Goal: Communication & Community: Answer question/provide support

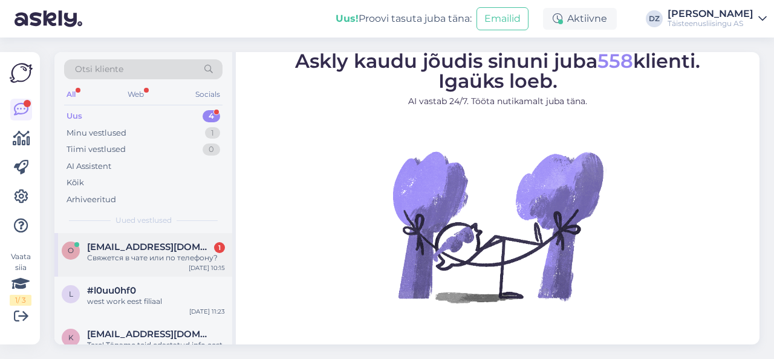
click at [128, 252] on div "Свяжется в чате или по телефону?" at bounding box center [156, 257] width 138 height 11
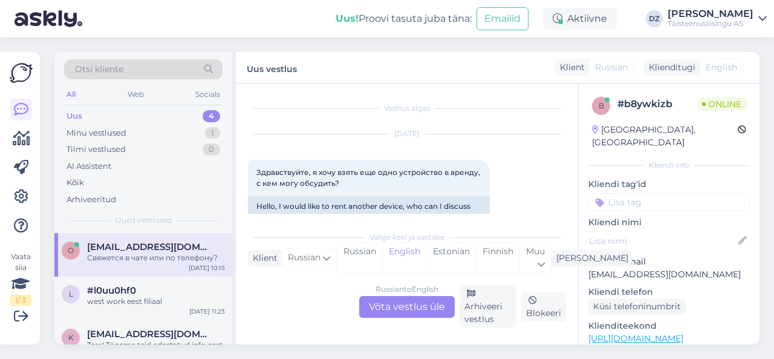
scroll to position [145, 0]
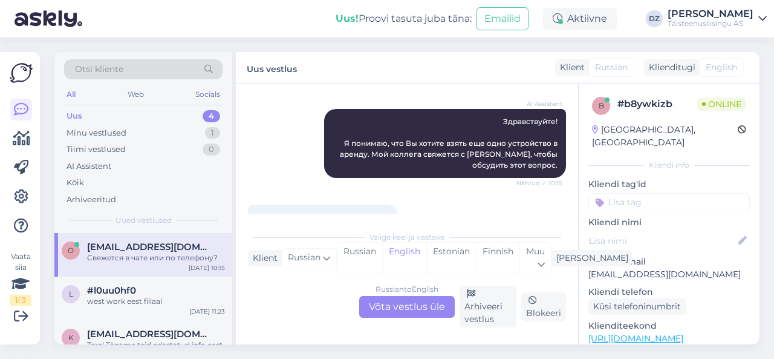
click at [405, 299] on div "Russian to English Võta vestlus üle" at bounding box center [407, 307] width 96 height 22
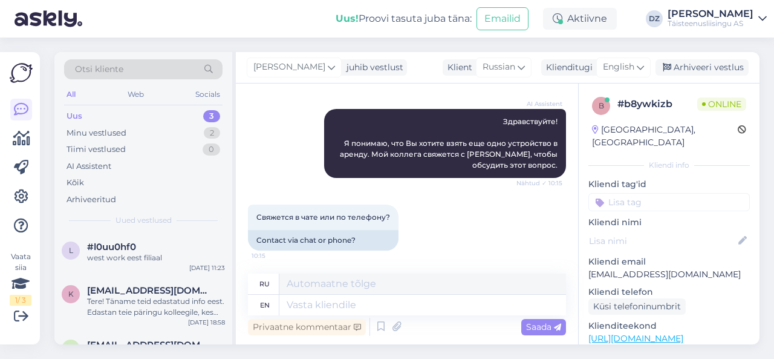
scroll to position [146, 0]
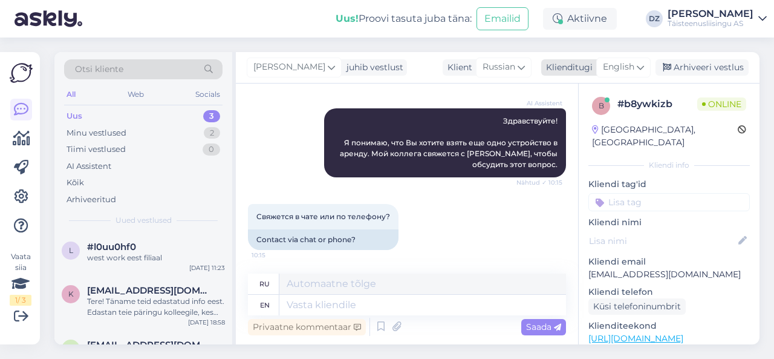
click at [641, 67] on icon at bounding box center [640, 66] width 7 height 13
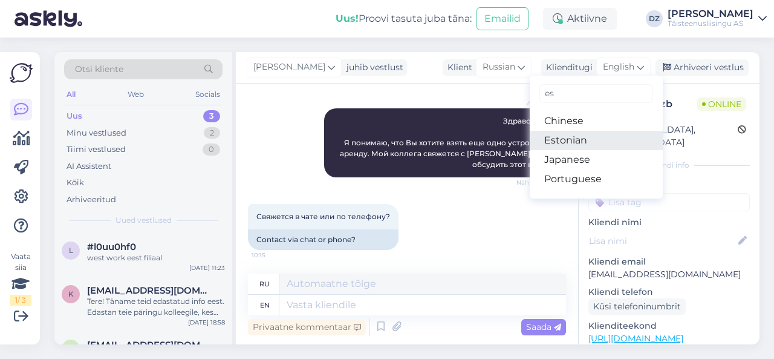
type input "es"
click at [590, 135] on link "Estonian" at bounding box center [596, 140] width 133 height 19
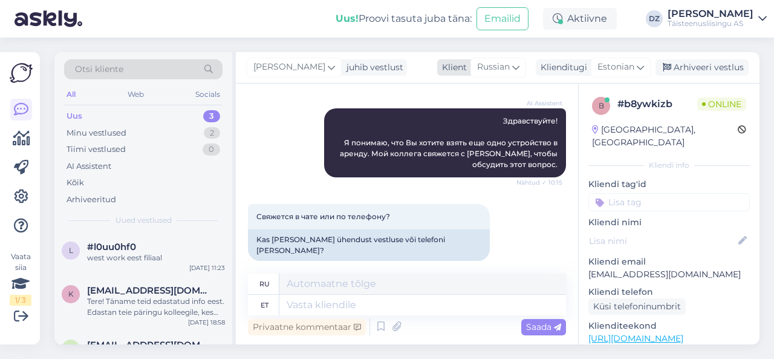
click at [502, 70] on span "Russian" at bounding box center [493, 66] width 33 height 13
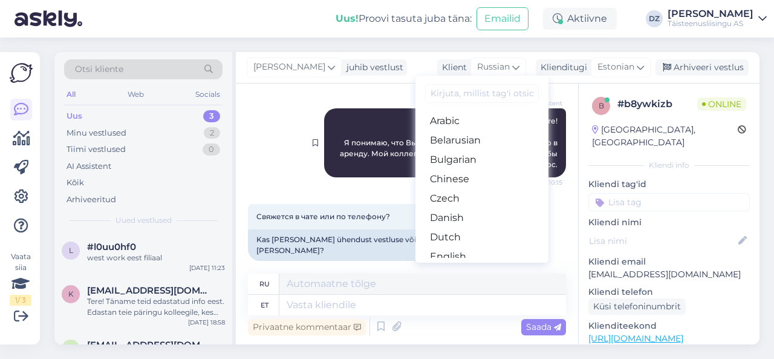
click at [339, 172] on div "AI Assistent Здравствуйте! Я понимаю, что Вы хотите взять еще одно устройство в…" at bounding box center [445, 142] width 242 height 69
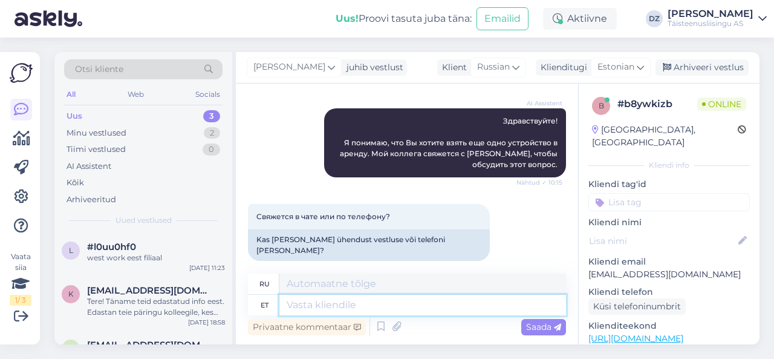
click at [382, 300] on textarea at bounding box center [422, 304] width 287 height 21
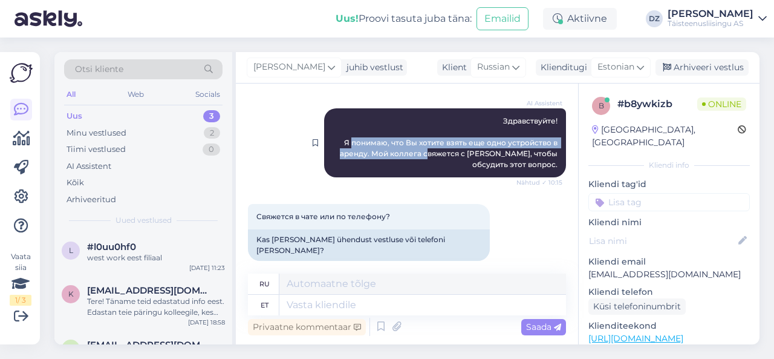
drag, startPoint x: 343, startPoint y: 142, endPoint x: 424, endPoint y: 148, distance: 80.6
click at [424, 148] on span "Здравствуйте! Я понимаю, что Вы хотите взять еще одно устройство в аренду. Мой …" at bounding box center [449, 142] width 219 height 53
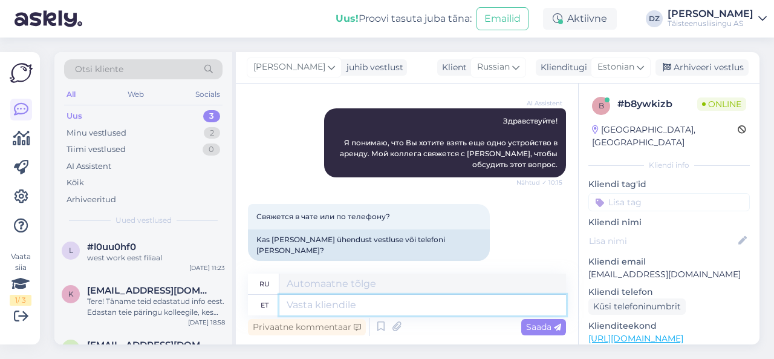
click at [337, 305] on textarea at bounding box center [422, 304] width 287 height 21
type textarea "Millist t"
type textarea "Какой вид"
type textarea "Millist seadet t"
type textarea "Какое устройство?"
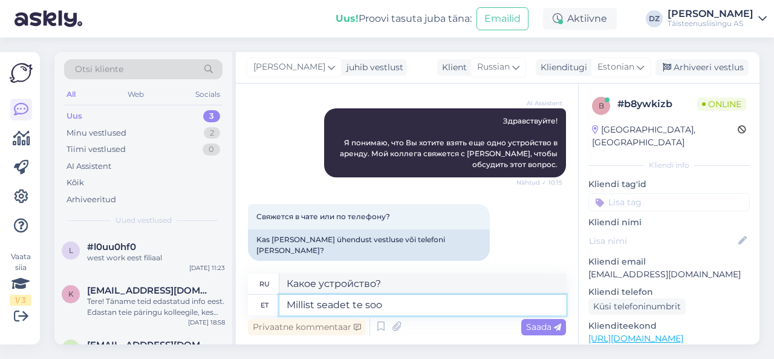
type textarea "Millist seadet te soov"
type textarea "Какое устройство вы"
type textarea "Millist seadet te soovite? *"
type textarea "Какое устройство вам нужно?"
type textarea "Millist seadet te soovite? [PERSON_NAME]"
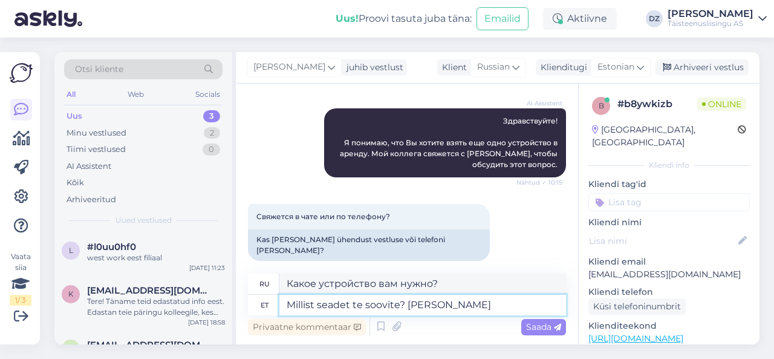
type textarea "Какое устройство вам нужно? Вы"
type textarea "Millist seadet te soovite? Te võite twg"
type textarea "Какое устройство вам нужно? Вы можете"
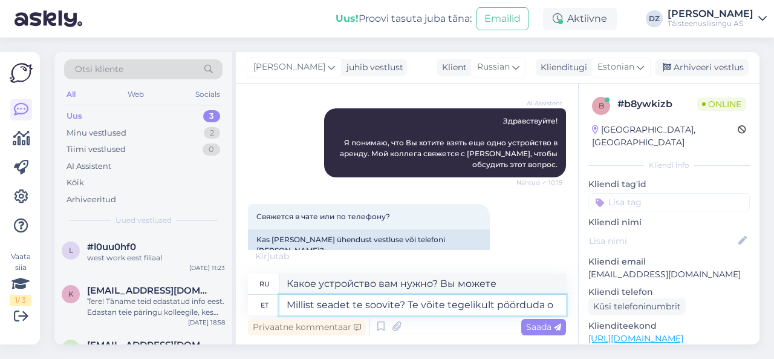
type textarea "Millist seadet te soovite? Te võite tegelikult pöörduda ot"
type textarea "Какое устройство вам нужно? Вы можете включить"
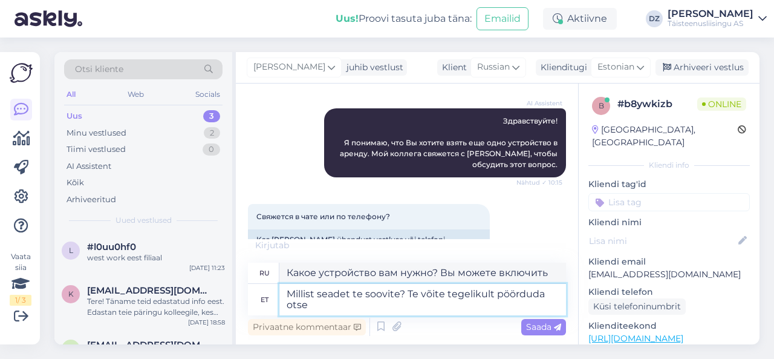
type textarea "Millist seadet te soovite? Te võite tegelikult pöörduda otse m"
type textarea "Какое устройство вам нужно? Вы можете связаться с нами напрямую."
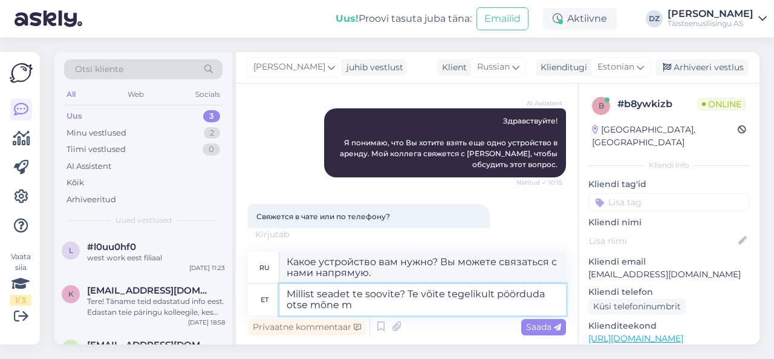
type textarea "Millist seadet te soovite? Te võite tegelikult pöörduda otse mõne me"
type textarea "Какое устройство вам нужно? Вы можете перейти прямо к некоторым"
type textarea "Millist seadet te soovite? Te võite tegelikult pöörduda otse mõne meie k"
type textarea "Какое устройство вам нужно? Вы можете связаться с одним из наших"
type textarea "Millist seadet te soovite? Te võite tegelikult pöörduda otse mõne meie koostööp…"
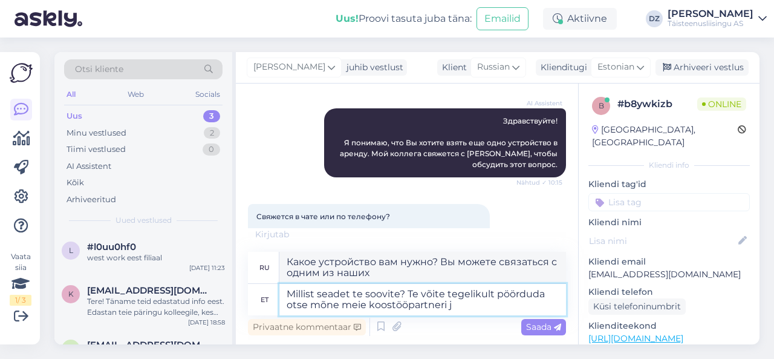
type textarea "Какое устройство вам нужно? Вы можете связаться напрямую с одним из наших партн…"
type textarea "Millist seadet te soovite? Te võite tegelikult pöörduda otse mõne meie koostööp…"
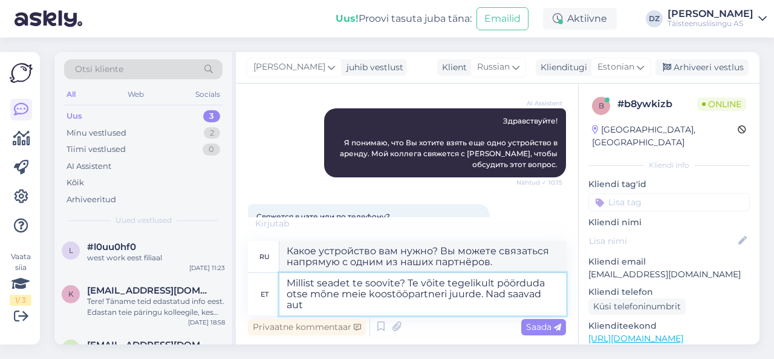
type textarea "Какое устройство вам нужно? Вы можете связаться напрямую с одним из наших партн…"
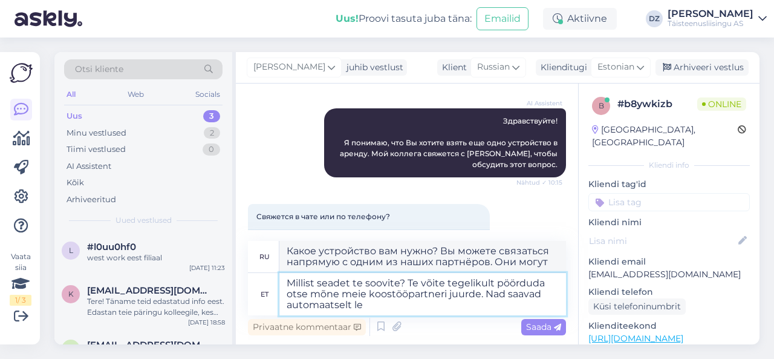
type textarea "Millist seadet te soovite? Te võite tegelikult pöörduda otse mõne meie koostööp…"
type textarea "Какое устройство вам нужно? Вы можете связаться с одним из наших партнёров напр…"
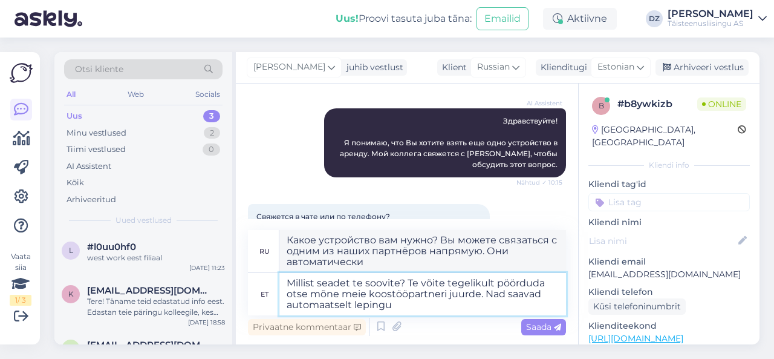
type textarea "Millist seadet te soovite? Te võite tegelikult pöörduda otse mõne meie koostööp…"
type textarea "Какое устройство вам нужно? Вы можете связаться напрямую с одним из наших партн…"
type textarea "Millist seadet te soovite? Te võite tegelikult pöörduda otse mõne meie koostööp…"
type textarea "Какое устройство вам нужно? Вы можете связаться напрямую с одним из наших партн…"
type textarea "Millist seadet te soovite? Te võite tegelikult pöörduda otse mõne meie koostööp…"
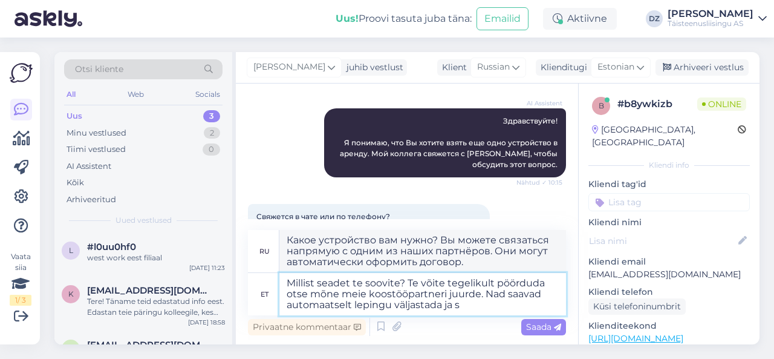
type textarea "Какое устройство вам нужно? Вы можете связаться напрямую с одним из наших партн…"
type textarea "Millist seadet te soovite? Te võite tegelikult pöörduda otse mõne meie koostööp…"
type textarea "Какое устройство вам нужно? Вы можете связаться напрямую с одним из наших партн…"
type textarea "Millist seadet te soovite? Te võite tegelikult pöörduda otse mõne meie koostööp…"
type textarea "Какое устройство вам нужно? Вы можете связаться с одним из наших партнёров напр…"
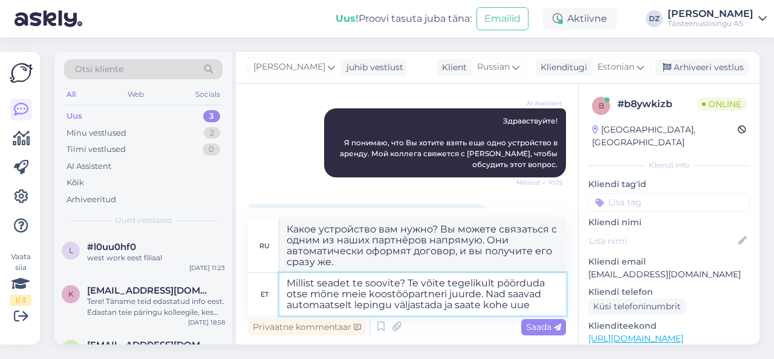
type textarea "Millist seadet te soovite? Te võite tegelikult pöörduda otse mõne meie koostööp…"
type textarea "Какое устройство вам нужно? Вы можете связаться с одним из наших партнёров напр…"
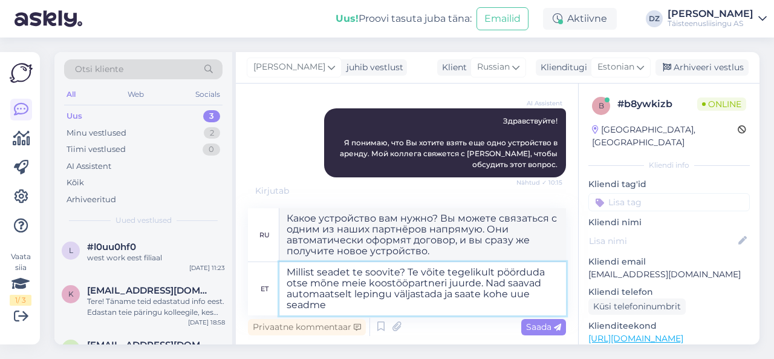
type textarea "Millist seadet te soovite? Te võite tegelikult pöörduda otse mõne meie koostööp…"
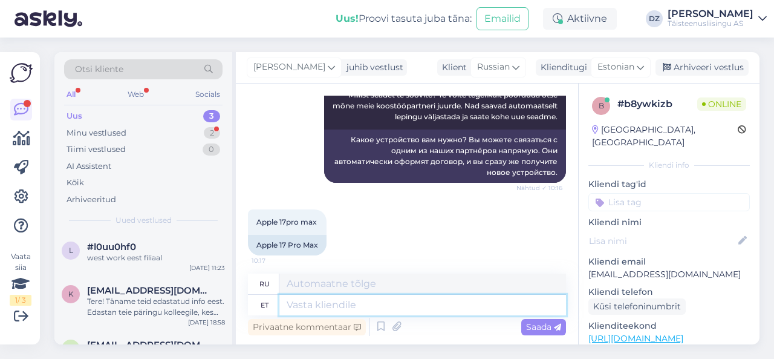
scroll to position [418, 0]
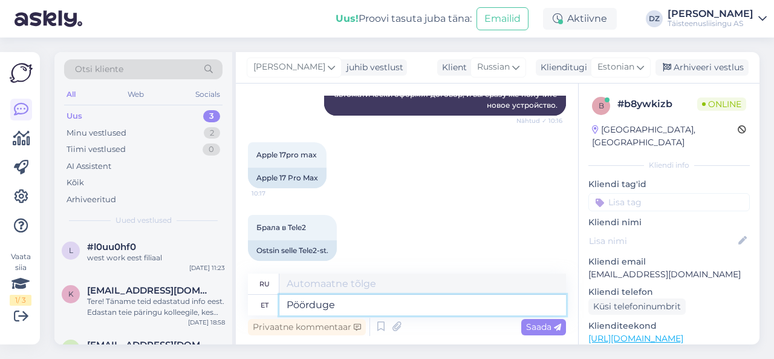
type textarea "Pöörduge p"
type textarea "Контакт"
type textarea "Pöörduge palun t"
type textarea "Пожалуйста, свяжитесь"
type textarea "Pöörduge palun otse T"
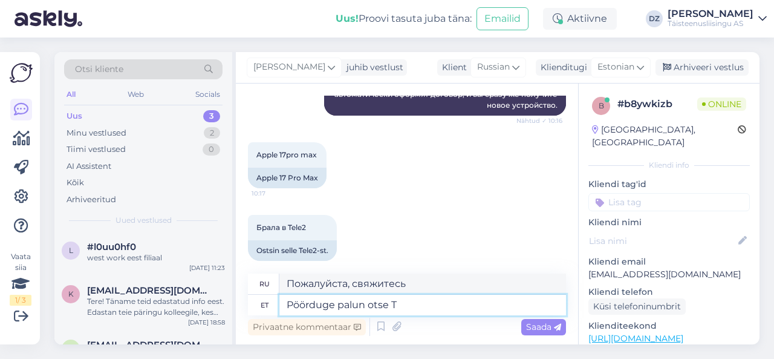
type textarea "Пожалуйста, свяжитесь напрямую."
type textarea "Pöörduge palun otse Tele2 e"
type textarea "Пожалуйста, свяжитесь напрямую с Tele2."
type textarea "Pöörduge palun otse Tele2 esindusse võ"
type textarea "Пожалуйста, свяжитесь напрямую с представителем Tele2."
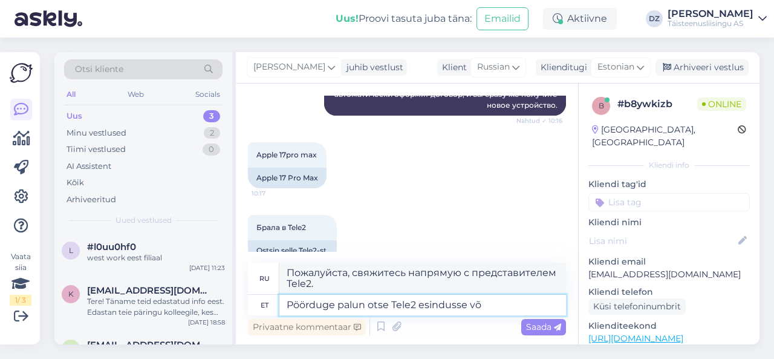
scroll to position [429, 0]
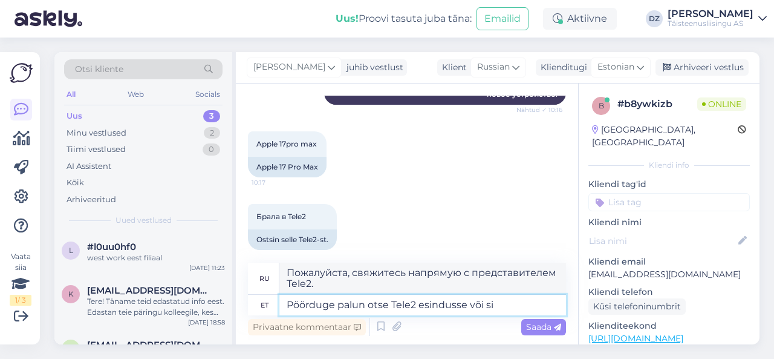
type textarea "Pöörduge palun otse Tele2 esindusse või sii"
type textarea "Пожалуйста, свяжитесь с представителем Tele2 напрямую или"
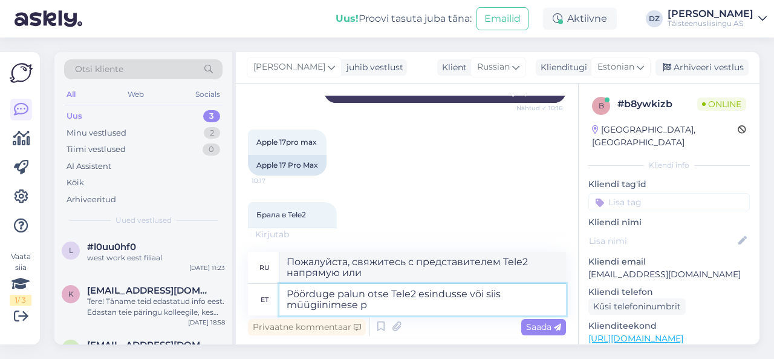
type textarea "Pöörduge palun otse Tele2 esindusse või siis müügiinimese po"
type textarea "Пожалуйста, свяжитесь напрямую с представителем Tele2 или с менеджером по прода…"
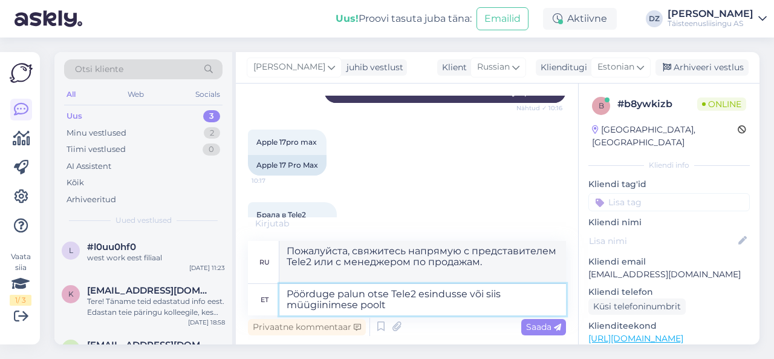
type textarea "Pöörduge palun otse Tele2 esindusse või siis müügiinimese poolt"
type textarea "Пожалуйста, свяжитесь с представителем Tele2 напрямую или через менеджера по пр…"
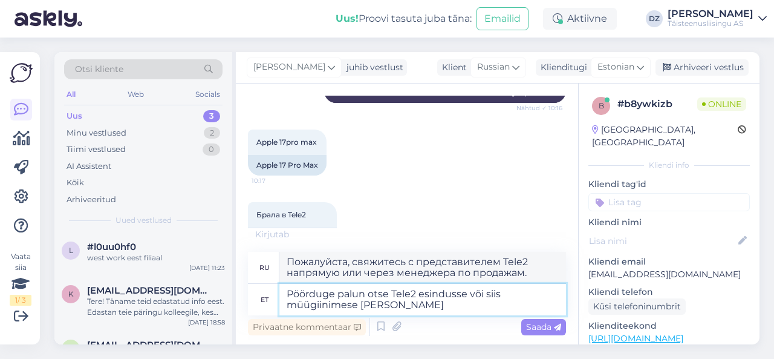
type textarea "Pöörduge palun otse Tele2 esindusse või siis müügiinimese [PERSON_NAME] :"
type textarea "Пожалуйста, свяжитесь напрямую с представителем или менеджером по продажам Tele…"
type textarea "Pöörduge palun otse Tele2 esindusse või siis müügiinimese [PERSON_NAME] :)"
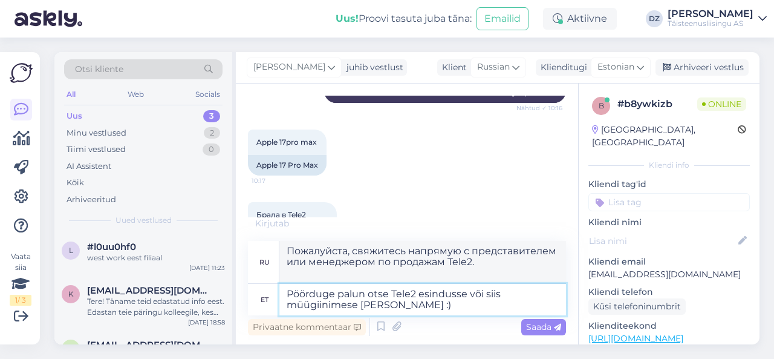
type textarea "Пожалуйста, свяжитесь напрямую с представителем Tele2 или с менеджером по прода…"
type textarea "Pöörduge palun otse Tele2 esindusse või siis müügiinimese [PERSON_NAME] :)"
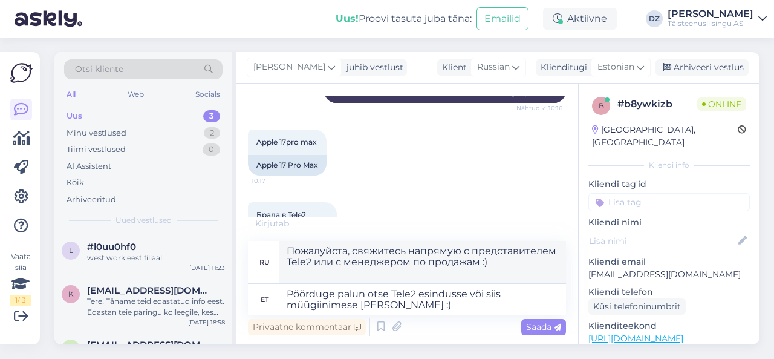
click at [544, 335] on div "Privaatne kommentaar Saada" at bounding box center [407, 326] width 318 height 23
click at [549, 329] on span "Saada" at bounding box center [543, 326] width 35 height 11
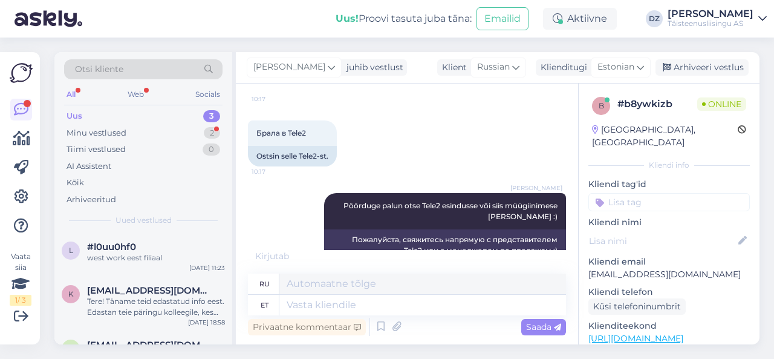
scroll to position [597, 0]
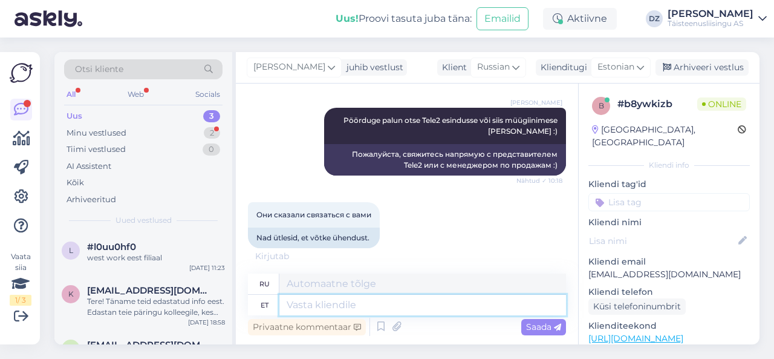
click at [403, 303] on textarea at bounding box center [422, 304] width 287 height 21
type textarea "kuidas so"
type textarea "как"
type textarea "kuidas son"
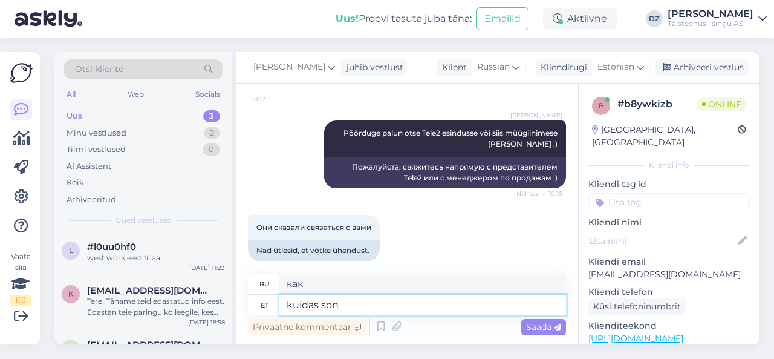
type textarea "Как вы?"
type textarea "kuidas o"
type textarea "как"
type textarea "kuidas on e"
type textarea "Как вы"
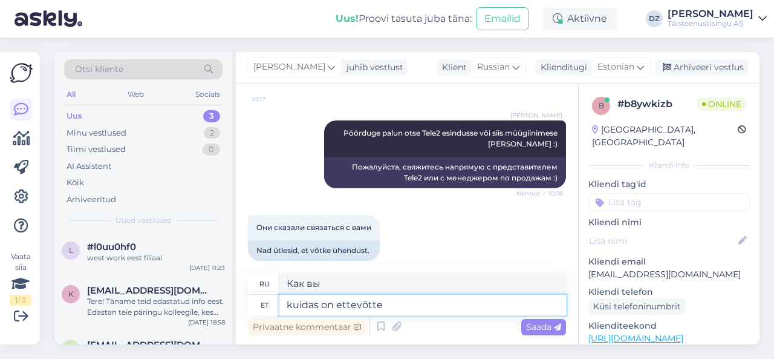
type textarea "kuidas on ettevõtte"
type textarea "Как дела у компании?"
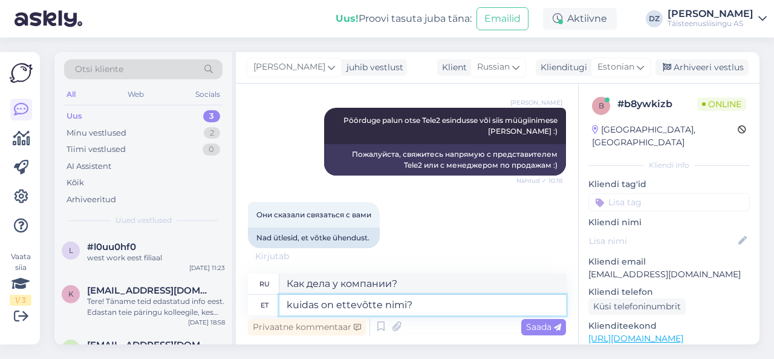
type textarea "kuidas on ettevõtte nimi?"
type textarea "Как называется компания?"
type textarea "kuidas on ettevõtte nimi?"
click at [548, 328] on span "Saada" at bounding box center [543, 326] width 35 height 11
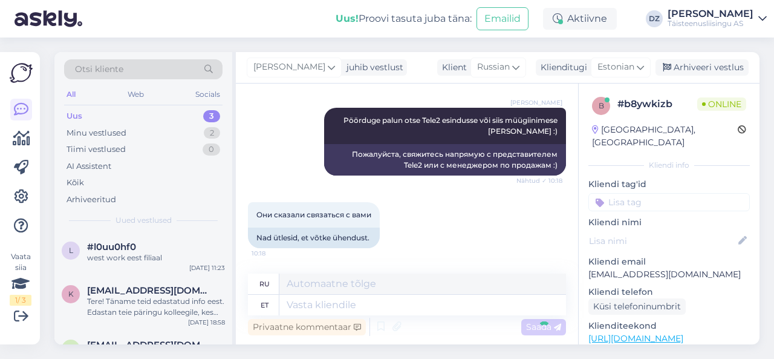
scroll to position [657, 0]
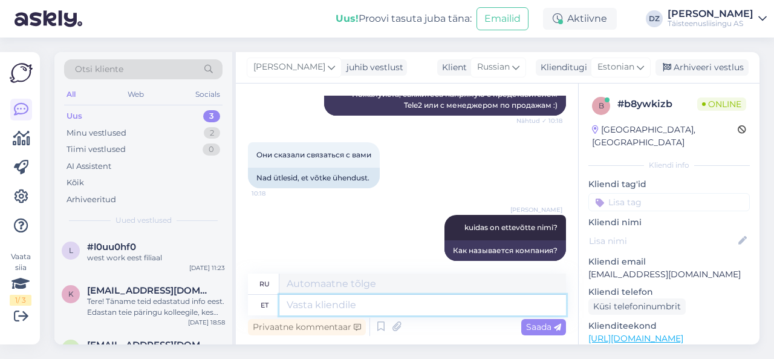
click at [481, 303] on textarea at bounding box center [422, 304] width 287 height 21
type textarea "tavaliselt s"
type textarea "обычно"
type textarea "tavaliselt ei k"
type textarea "обычно нет"
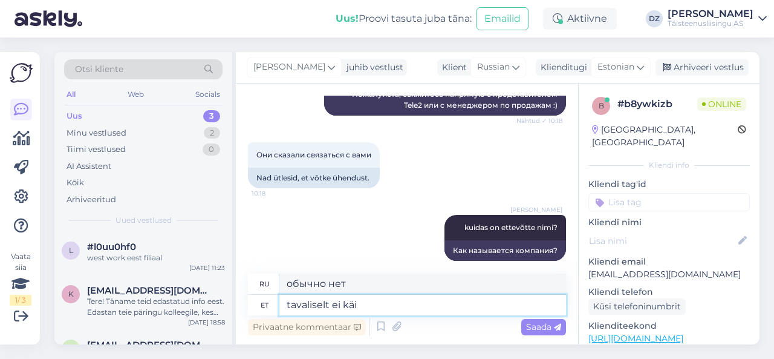
type textarea "tavaliselt ei käi s"
type textarea "обычно не идет"
type textarea "tavaliselt ei käi see"
type textarea "это обычно не работает"
type textarea "tavaliselt ei käi see niipidi.. se"
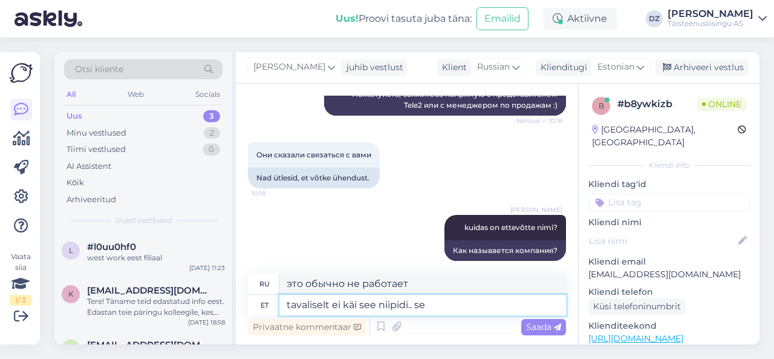
type textarea "Обычно это niipidi.."
type textarea "tavaliselt ei käi see niipidi.. sest me"
type textarea "Обычно это niipidi.. потому что"
type textarea "tavaliselt ei käi see niipidi.. sest meil po"
type textarea "Обычно это niipidi.. потому что мы"
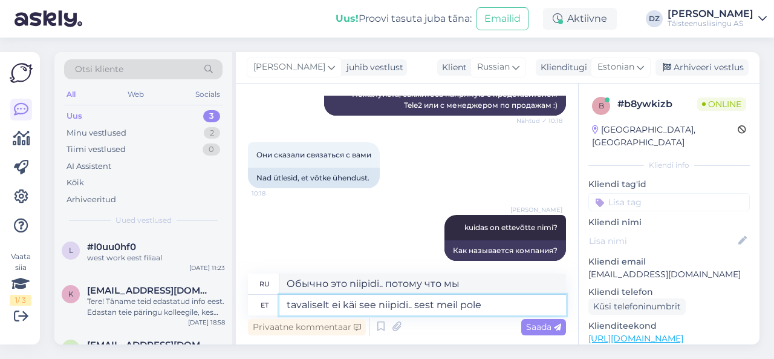
type textarea "tavaliselt ei käi see niipidi.. sest meil pole"
type textarea "Обычно это niipidi.. потому что у нас нет"
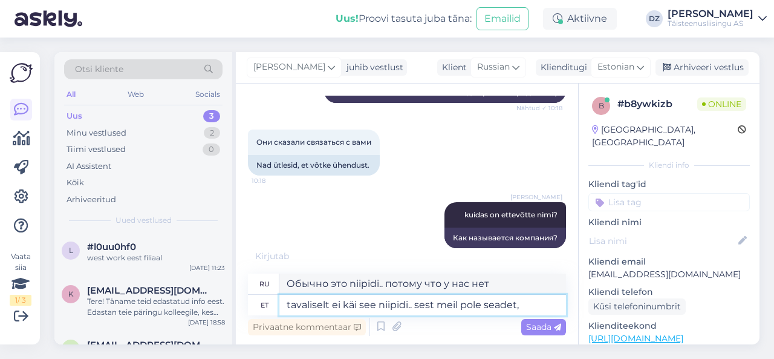
type textarea "tavaliselt ei käi see niipidi.. sest meil pole seadet, m"
type textarea "Обычно это niipidi.. потому что у нас нет устройства,"
type textarea "tavaliselt ei käi see niipidi.. sest meil pole seadet, mida r"
type textarea "Обычно это niipidi.. потому что у нас нет устройства, которое"
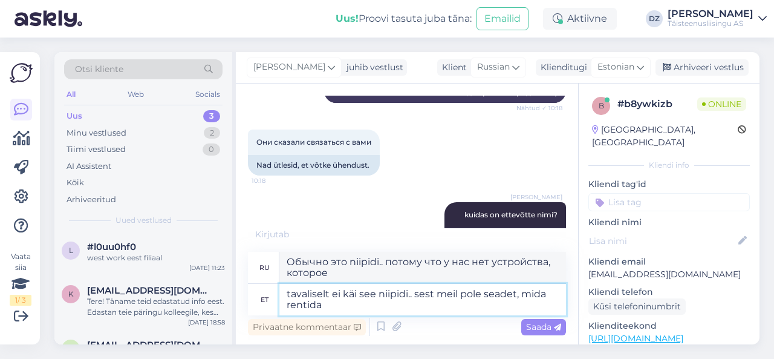
type textarea "tavaliselt ei käi see niipidi.. sest meil pole seadet, mida rentida"
type textarea "Обычно это niipidi.. потому что у нас нет устройства, которое можно взять в аре…"
type textarea "tavaliselt ei käi see niipidi.. sest meil pole seadet, m"
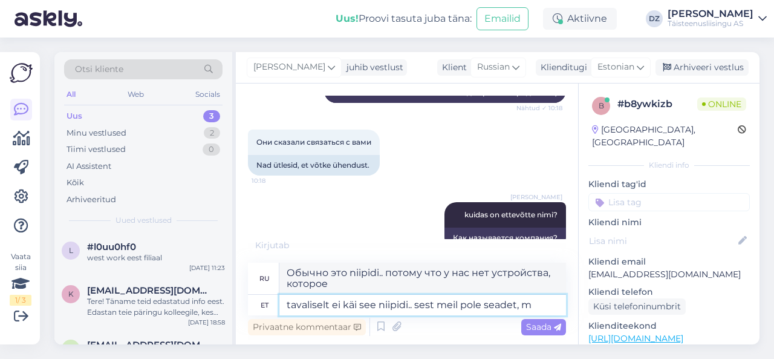
type textarea "Обычно это niipidi.. потому что у нас нет устройства, м"
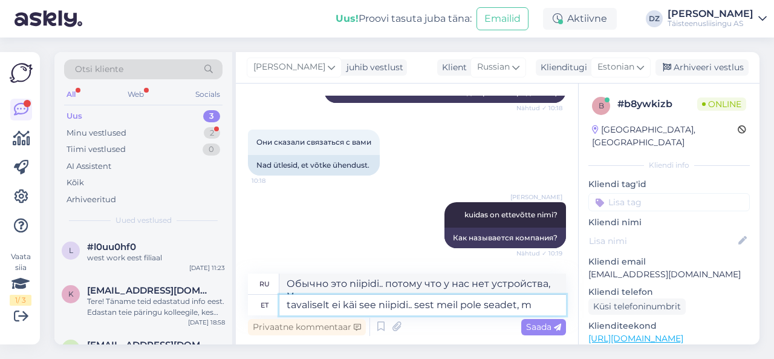
scroll to position [730, 0]
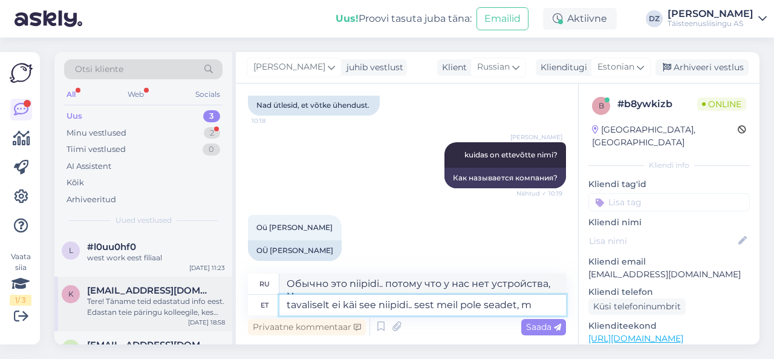
drag, startPoint x: 539, startPoint y: 305, endPoint x: 215, endPoint y: 307, distance: 324.1
click at [215, 307] on div "Otsi kliente All Web Socials Uus 3 Minu vestlused 2 Tiimi vestlused 0 AI Assist…" at bounding box center [406, 198] width 705 height 292
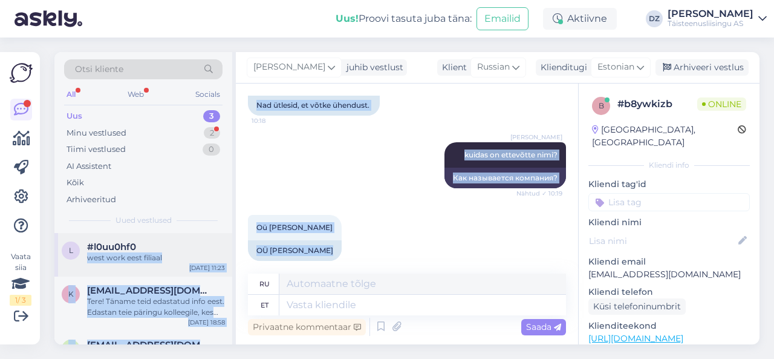
drag, startPoint x: 322, startPoint y: 238, endPoint x: 226, endPoint y: 246, distance: 96.5
click at [227, 246] on div "Otsi kliente All Web Socials Uus 3 Minu vestlused 2 Tiimi vestlused 0 AI Assist…" at bounding box center [406, 198] width 705 height 292
click at [278, 240] on div "OÜ [PERSON_NAME]" at bounding box center [295, 250] width 94 height 21
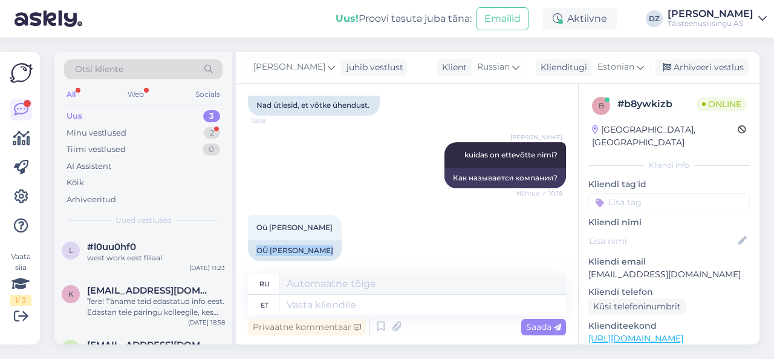
drag, startPoint x: 323, startPoint y: 238, endPoint x: 242, endPoint y: 240, distance: 81.1
click at [242, 240] on div "Vestlus algas [DATE] Здравствуйте, я хочу взять еще одно устройство в аренду, с…" at bounding box center [407, 213] width 342 height 261
copy div "OÜ [PERSON_NAME]"
click at [368, 308] on textarea at bounding box center [422, 304] width 287 height 21
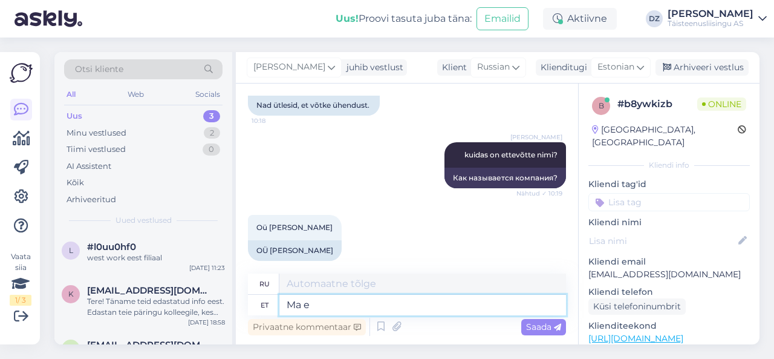
type textarea "Ma ei"
type textarea "я"
type textarea "Ma ei os"
type textarea "Я не"
type textarea "Ma ei oska ö"
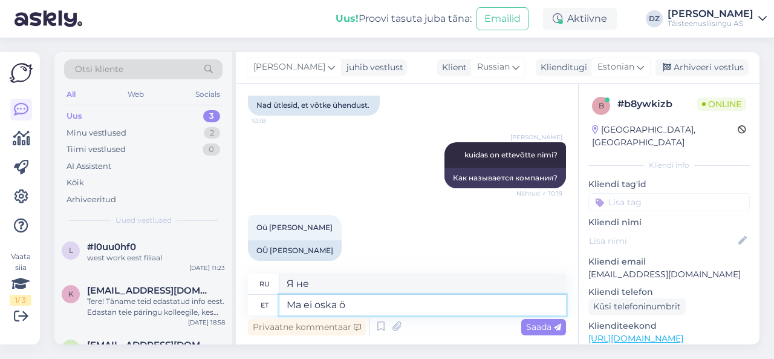
type textarea "Я не могу."
type textarea "Ma ei oska öelda, mi"
type textarea "Я не могу сказать,"
type textarea "Ma ei oska öelda, miks gt"
type textarea "Я не могу сказать почему."
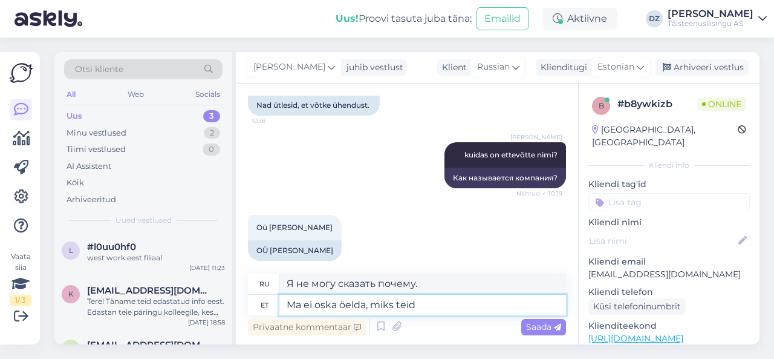
type textarea "Ma ei oska öelda, miks teid i"
type textarea "Я не могу сказать, почему ты"
type textarea "Ma ei oska öelda, miks teid meie po"
type textarea "Я не могу сказать вам, почему мы"
type textarea "Ma ei oska öelda, miks teid meie [PERSON_NAME]"
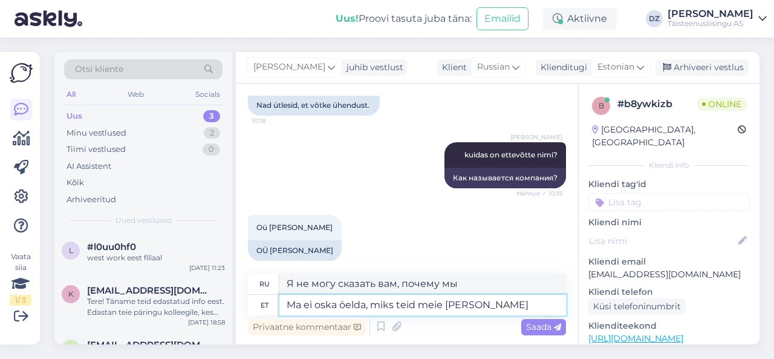
type textarea "Я не могу сказать вам, почему вы пришли к нам."
type textarea "Ma ei oska öelda, miks teid meie [PERSON_NAME] suunati. M"
type textarea "Я не могу сказать, почему вас направили именно к нам."
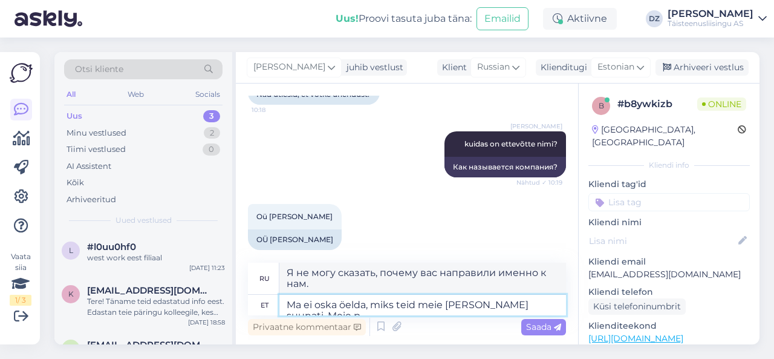
type textarea "Ma ei oska öelda, miks teid meie [PERSON_NAME] suunati. Meie"
type textarea "Я не могу сказать, почему вас направили именно к нам. Мы"
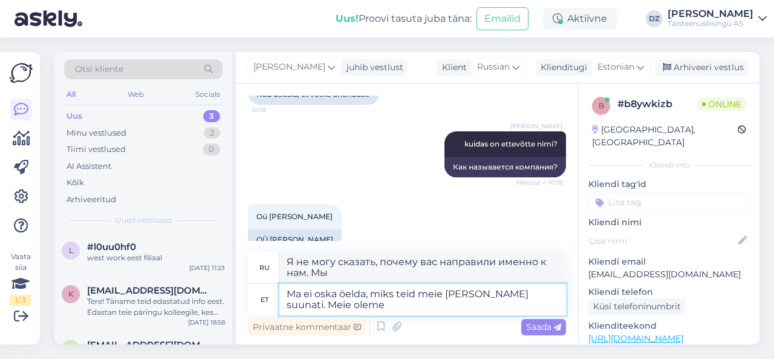
scroll to position [742, 0]
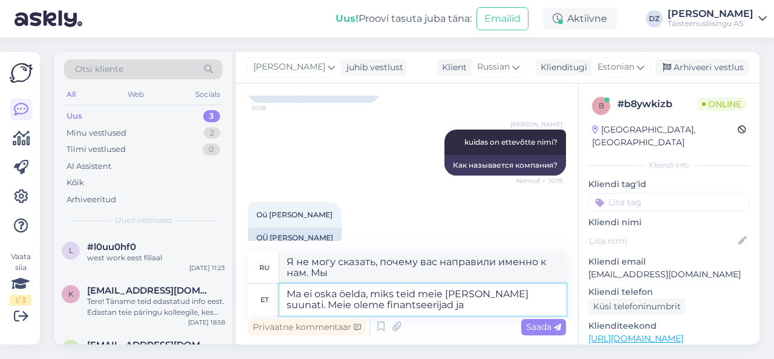
type textarea "Ma ei oska öelda, miks teid meie [PERSON_NAME] suunati. Meie oleme finantseerij…"
type textarea "Не могу сказать, почему вас направили именно к нам. Мы — финансисты."
type textarea "Ma ei oska öelda, miks teid meie [PERSON_NAME] suunati. Meie oleme finantseerij…"
type textarea "Я не могу сказать, почему вас направили именно к нам. Мы финансисты и..."
type textarea "Ma ei oska öelda, miks teid meie [PERSON_NAME] suunati. Meie oleme finantseerij…"
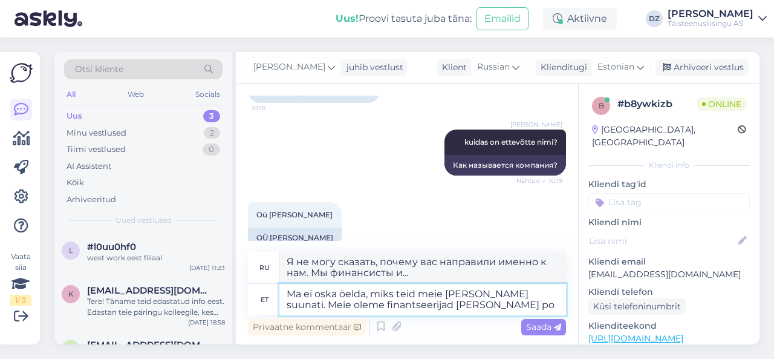
type textarea "Я не могу сказать, почему вас направили к нам. Мы финансисты, и у нас есть..."
type textarea "Ma ei oska öelda, miks teid meie [PERSON_NAME] suunati. Meie oleme finantseerij…"
type textarea "Я не могу сказать, почему вас направили именно к нам. Мы финансисты, и у нас не…"
type textarea "Ma ei oska öelda, miks teid meie [PERSON_NAME] suunati. Meie oleme finantseerij…"
type textarea "Не могу сказать, почему вас направили именно к нам. Мы финансисты, и у нас нет …"
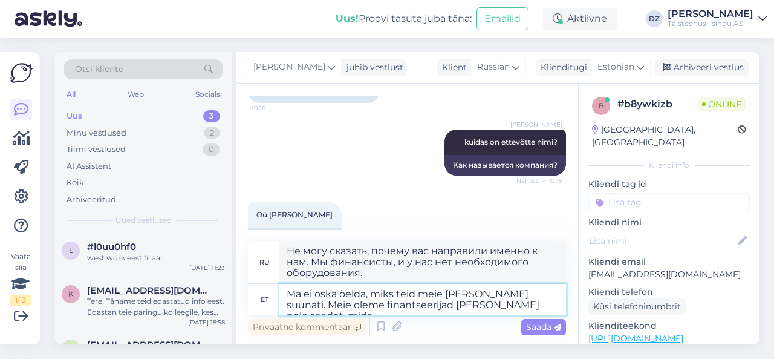
type textarea "Ma ei oska öelda, miks teid meie [PERSON_NAME] suunati. Meie oleme finantseerij…"
type textarea "Я не могу сказать, почему вас направили именно к нам. Мы финансисты, и у нас не…"
type textarea "Ma ei oska öelda, miks teid meie [PERSON_NAME] suunati. Meie oleme finantseerij…"
type textarea "Я не могу сказать, почему вас направили именно к нам. Мы финансисты, и у нас не…"
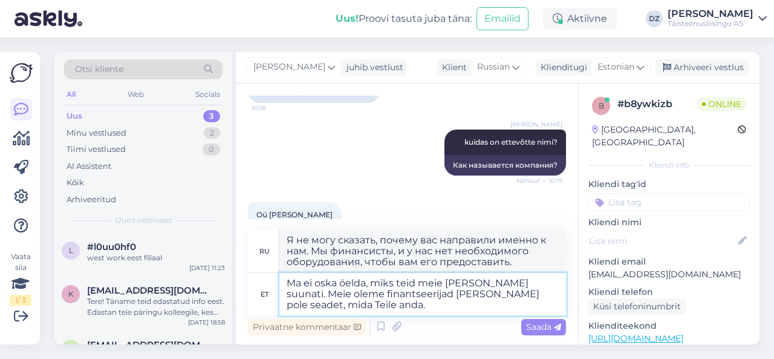
type textarea "Ma ei oska öelda, miks teid meie [PERSON_NAME] suunati. Meie oleme finantseerij…"
type textarea "Я не могу сказать, почему вас направили именно к нам. Мы финансисты, и у нас не…"
type textarea "Ma ei oska öelda, miks teid meie [PERSON_NAME] suunati. Meie oleme finantseerij…"
type textarea "Я не могу сказать, почему вас направили именно к нам. Мы финансисты, и у нас не…"
type textarea "Ma ei oska öelda, miks teid meie [PERSON_NAME] suunati. Meie oleme finantseerij…"
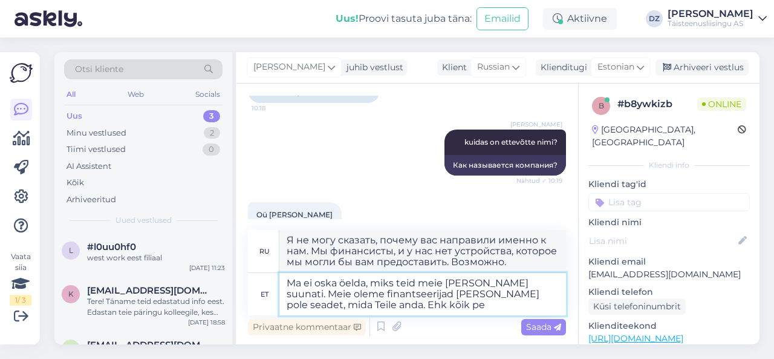
type textarea "Я не могу сказать, почему вас направили к нам. Мы финансисты, и у нас нет устро…"
type textarea "Ma ei oska öelda, miks teid meie [PERSON_NAME] suunati. Meie oleme finantseerij…"
type textarea "Не могу сказать, почему вас направили к нам. Мы финансисты, и у нас нет оборудо…"
type textarea "Ma ei oska öelda, miks teid meie [PERSON_NAME] suunati. Meie oleme finantseerij…"
type textarea "Не могу сказать, почему вас направили именно к нам. Мы финансируем, и у нас нет…"
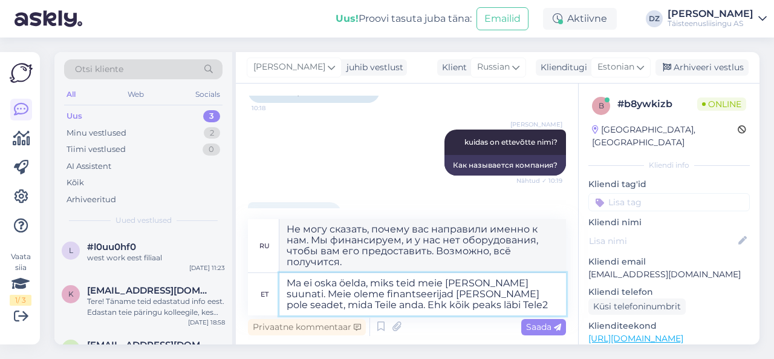
type textarea "Ma ei oska öelda, miks teid meie [PERSON_NAME] suunati. Meie oleme finantseerij…"
type textarea "Не могу сказать, почему вас направили к нам. Мы финансисты, и у нас нет устройс…"
type textarea "Ma ei oska öelda, miks teid meie [PERSON_NAME] suunati. Meie oleme finantseerij…"
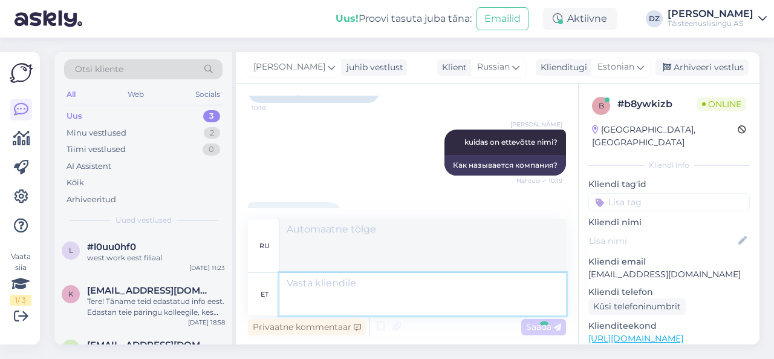
scroll to position [857, 0]
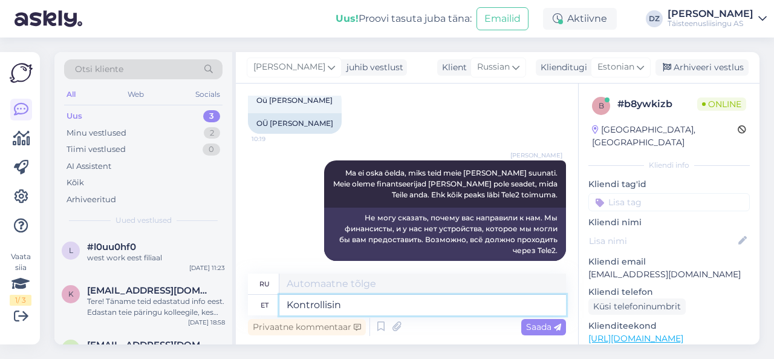
type textarea "Kontrollisin i"
type textarea "Я проверил."
type textarea "Kontrollisin igaks j"
type textarea "Я проверил все"
type textarea "Kontrollisin igaks juhuks"
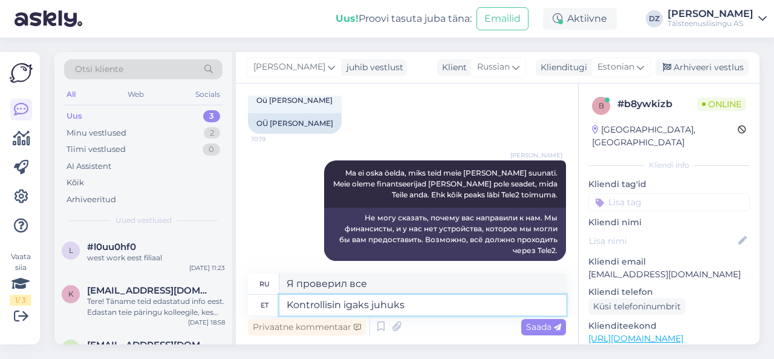
type textarea "Я проверил на всякий случай."
type textarea "Kontrollisin igaks juhuks ka ü"
type textarea "Я тоже проверил на всякий случай."
type textarea "Kontrollisin igaks juhuks [PERSON_NAME] kas s"
type textarea "Я тоже проверил на всякий случай"
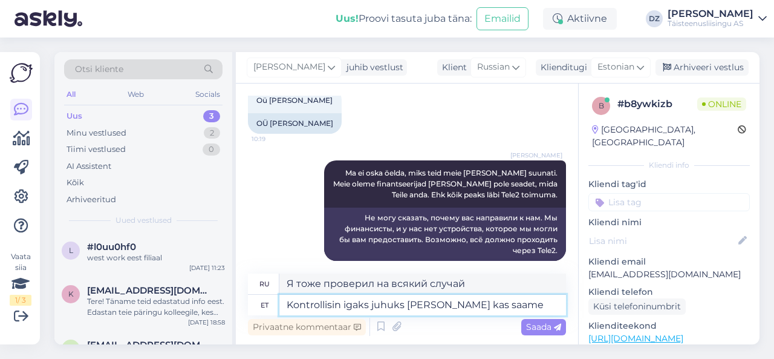
type textarea "Kontrollisin igaks juhuks [PERSON_NAME] kas saame T"
type textarea "Я также проверил на всякий случай, если мы сможем"
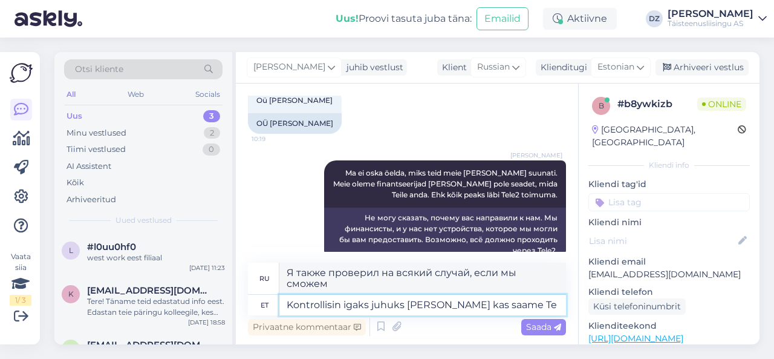
scroll to position [868, 0]
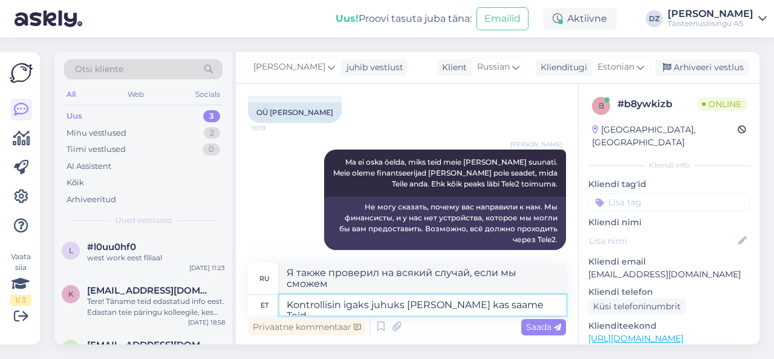
type textarea "Kontrollisin igaks juhuks [PERSON_NAME] kas saame Teid"
type textarea "Я также проверил, сможем ли мы с вами связаться, на всякий случай."
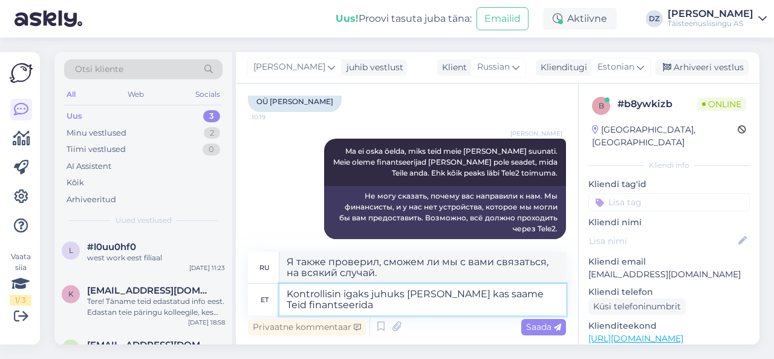
type textarea "Kontrollisin igaks juhuks [PERSON_NAME] kas saame Teid finantseerida"
type textarea "Я также проверил, сможем ли мы вас профинансировать, на всякий случай."
type textarea "Kontrollisin igaks juhuks [PERSON_NAME] kas saame Teid finantseerida ja"
type textarea "На всякий случай я также проверил, можем ли мы профинансировать вас и"
type textarea "Kontrollisin igaks juhuks [PERSON_NAME] kas saame Teid finantseerida ja ettevõt…"
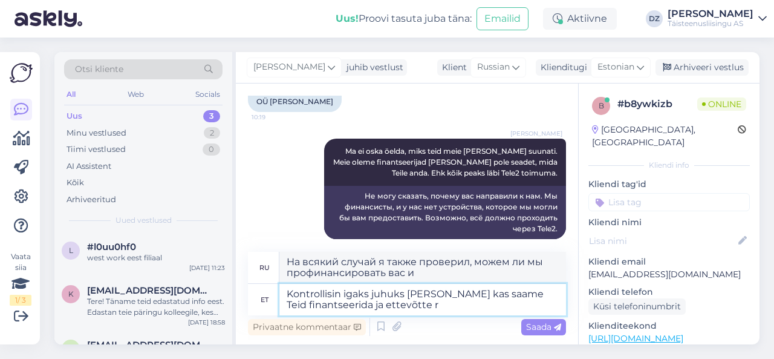
type textarea "На всякий случай я также проверил, сможем ли мы профинансировать вас и компанию."
type textarea "Kontrollisin igaks juhuks [PERSON_NAME] kas saame Teid finantseerida ja ettevõt…"
type textarea "На всякий случай я также проверил, сможем ли мы вас профинансировать, и историю…"
type textarea "Kontrollisin igaks juhuks [PERSON_NAME] kas saame Teid finantseerida ja ettevõt…"
type textarea "На всякий случай я также проверил, можем ли мы вас профинансировать, и безупреч…"
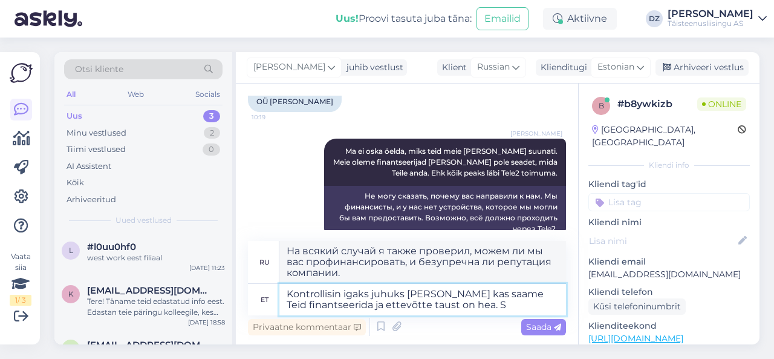
scroll to position [889, 0]
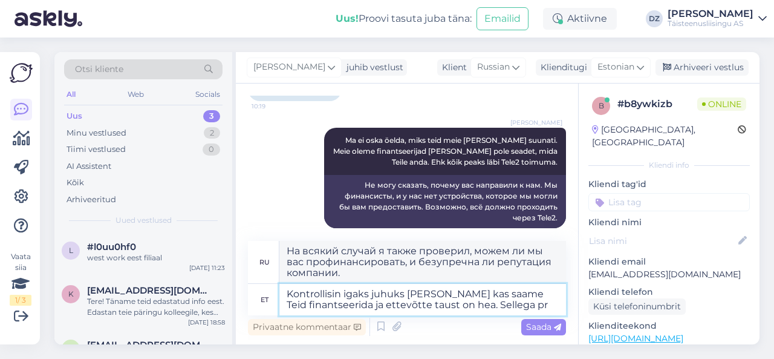
type textarea "Kontrollisin igaks juhuks [PERSON_NAME] kas saame Teid finantseerida ja ettevõt…"
type textarea "На всякий случай я также проверил, можем ли мы вас профинансировать, и наскольк…"
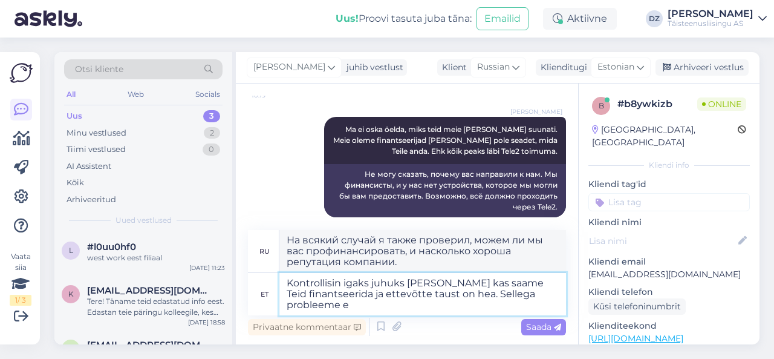
type textarea "Kontrollisin igaks juhuks [PERSON_NAME] kas saame Teid finantseerida ja ettevõt…"
type textarea "Я также проверил на всякий случай, можем ли мы вас профинансировать, и наскольк…"
type textarea "Kontrollisin igaks juhuks [PERSON_NAME] kas saame Teid finantseerida ja ettevõt…"
type textarea "Я также проверил на всякий случай, можем ли мы вас профинансировать, и наскольк…"
type textarea "Kontrollisin igaks juhuks [PERSON_NAME] kas saame Teid finantseerida ja ettevõt…"
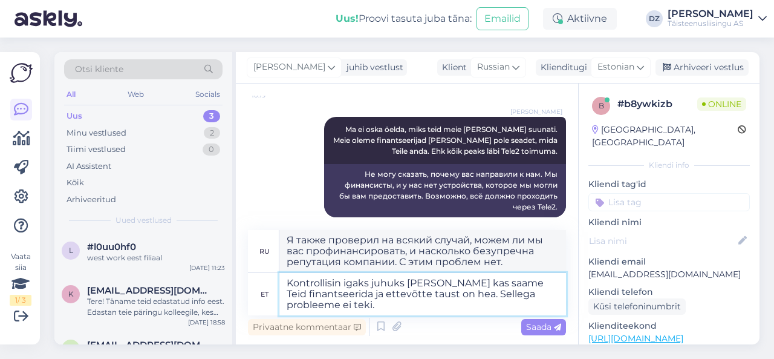
type textarea "На всякий случай я также проверил, можем ли мы вас профинансировать, и наскольк…"
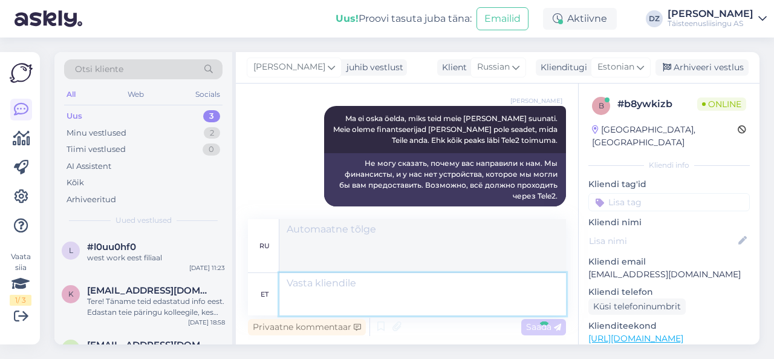
scroll to position [962, 0]
